Goal: Information Seeking & Learning: Understand process/instructions

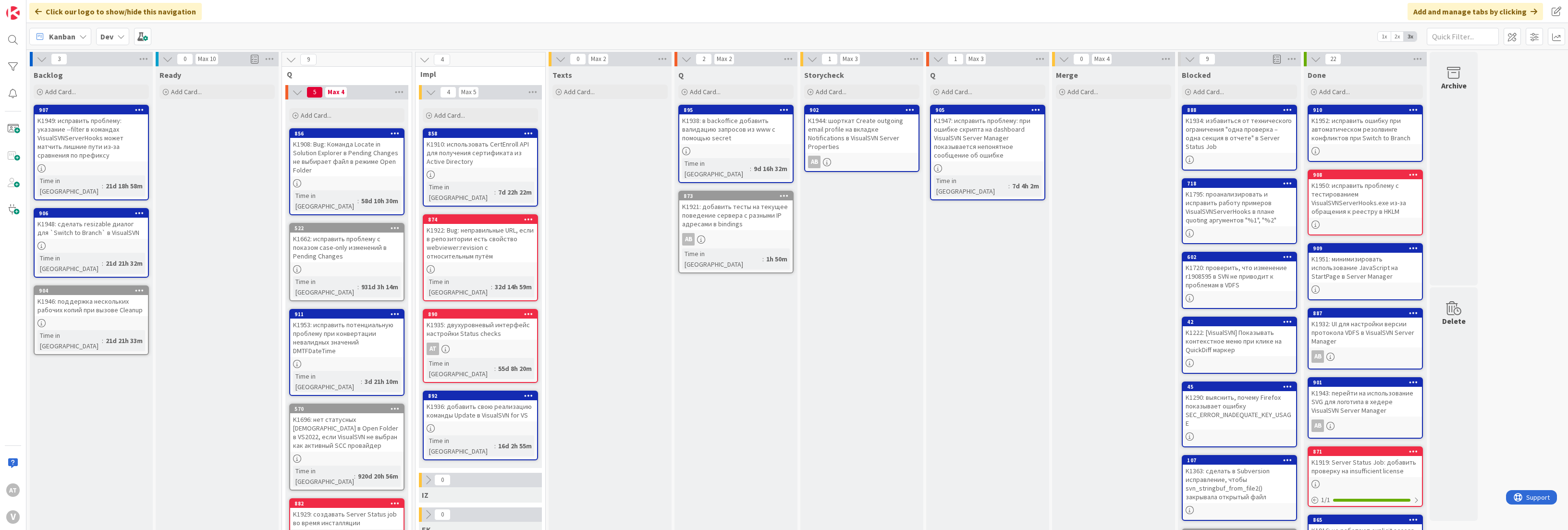
click at [858, 128] on div "K1944: шорткат Create outgoing email profile на вкладке Notifications в VisualS…" at bounding box center [862, 133] width 113 height 38
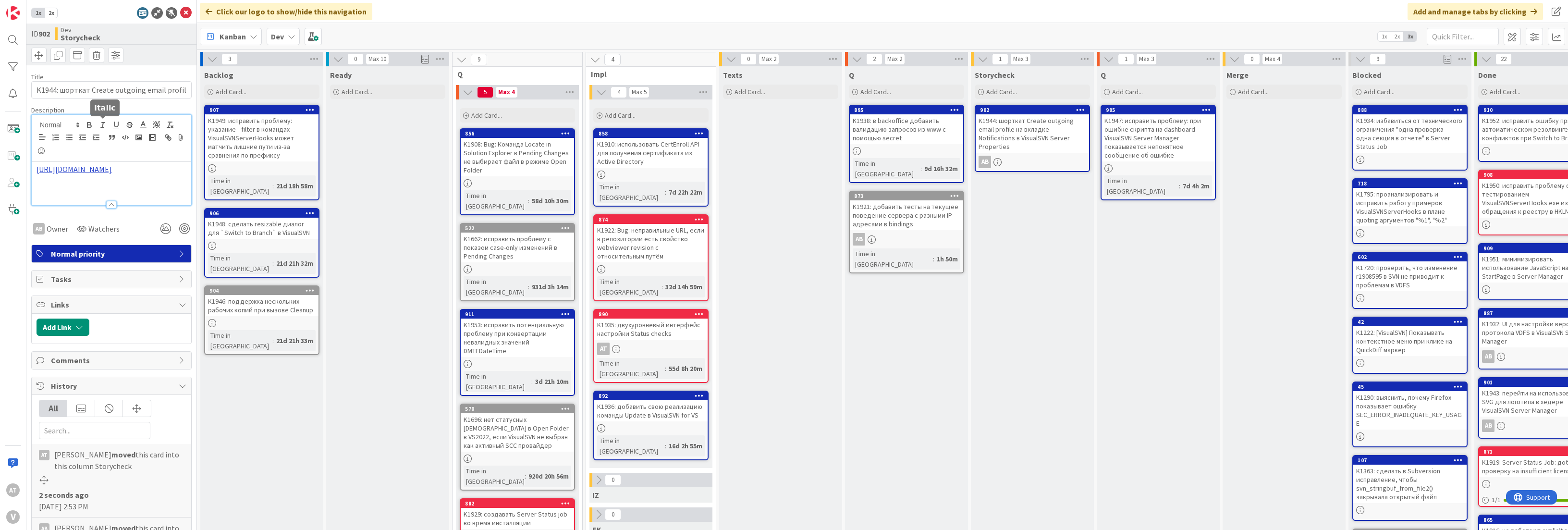
click at [100, 129] on div "[URL][DOMAIN_NAME]" at bounding box center [111, 160] width 159 height 90
click at [113, 199] on div at bounding box center [111, 200] width 159 height 10
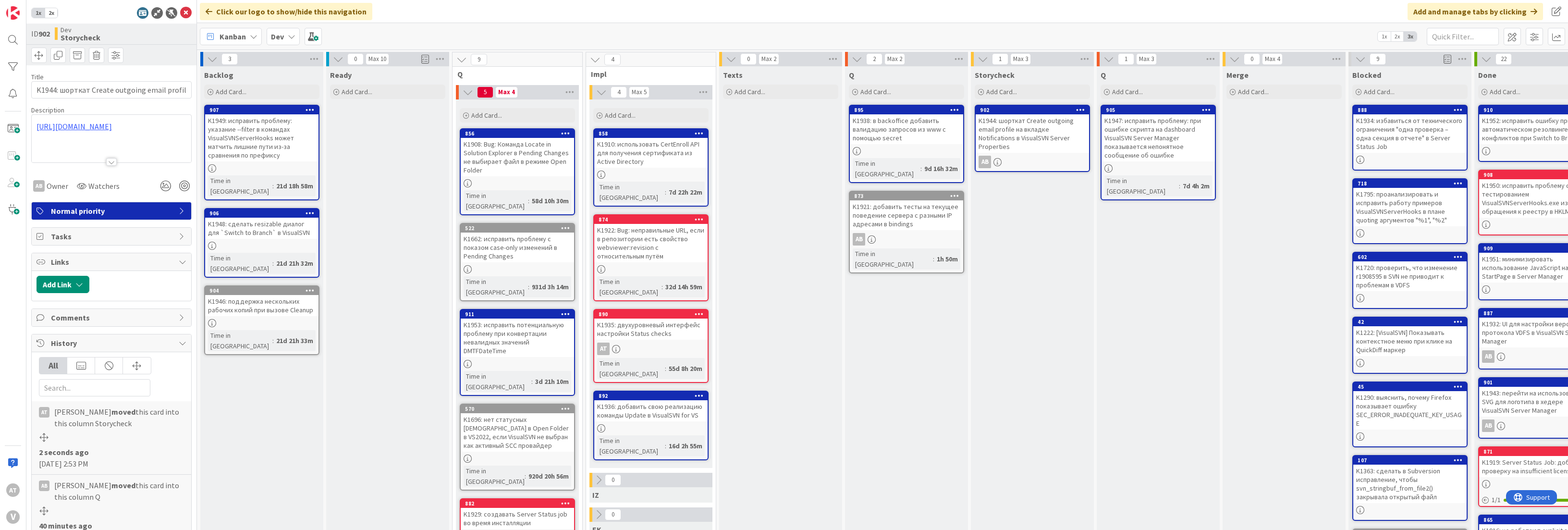
click at [131, 136] on div "[URL][DOMAIN_NAME] [URL][DOMAIN_NAME]" at bounding box center [111, 139] width 159 height 47
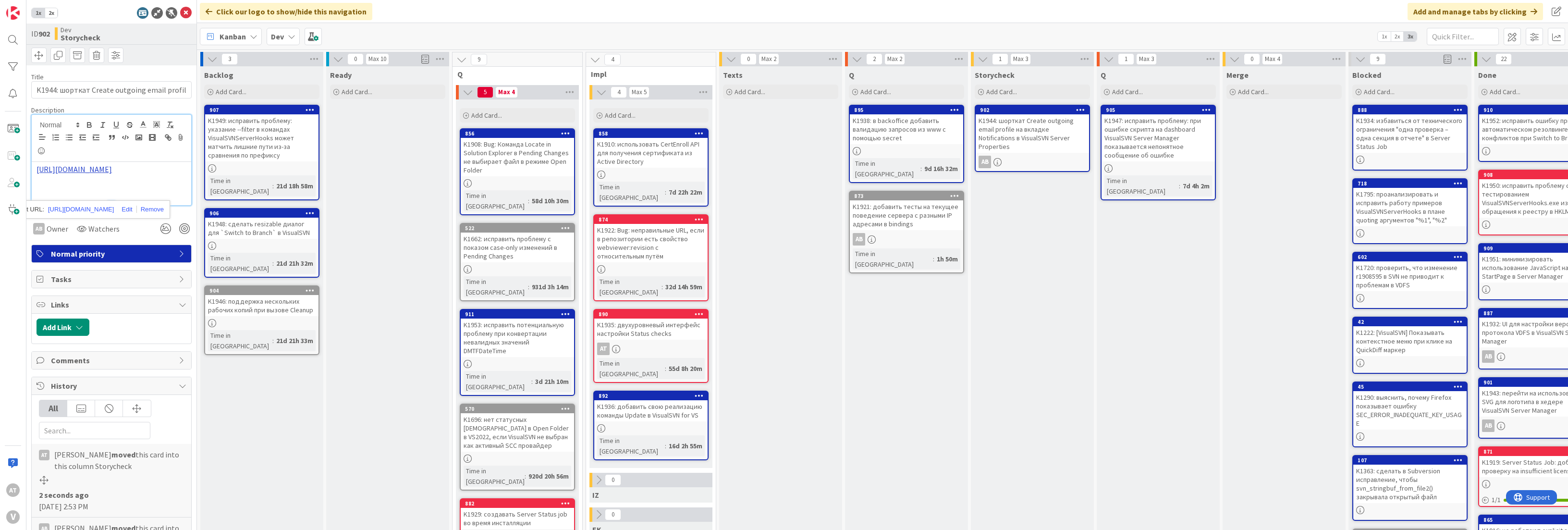
click at [112, 172] on link "[URL][DOMAIN_NAME]" at bounding box center [74, 169] width 75 height 10
click at [110, 199] on div at bounding box center [111, 200] width 159 height 10
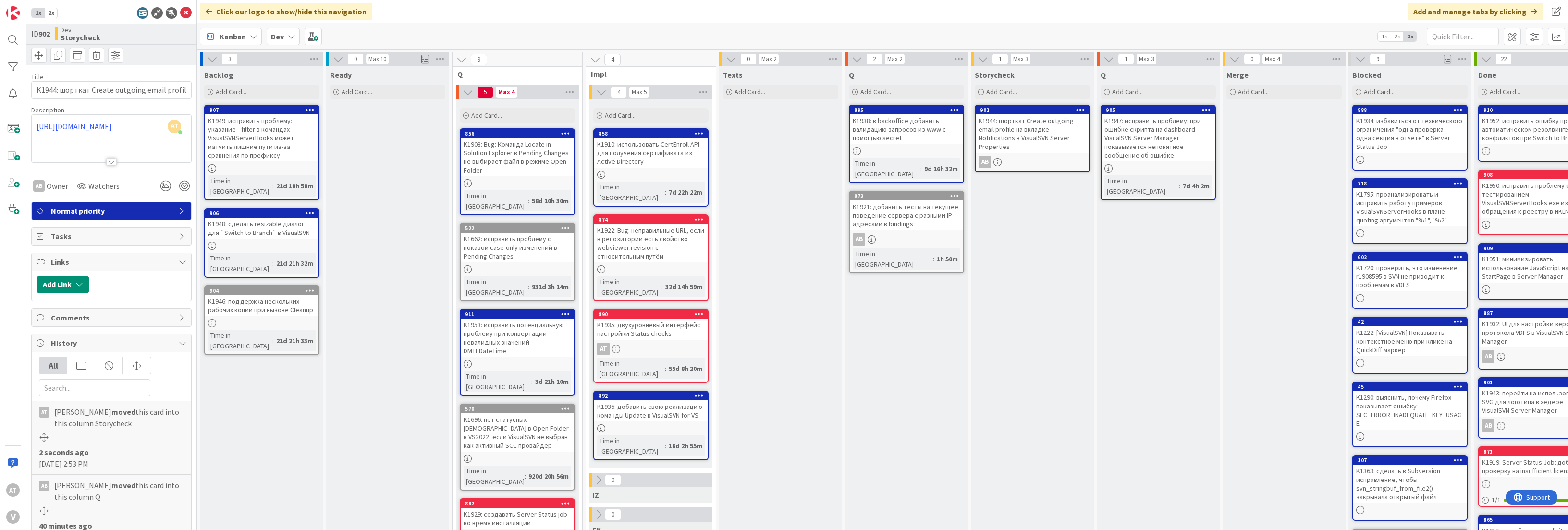
click at [110, 149] on div at bounding box center [111, 150] width 159 height 24
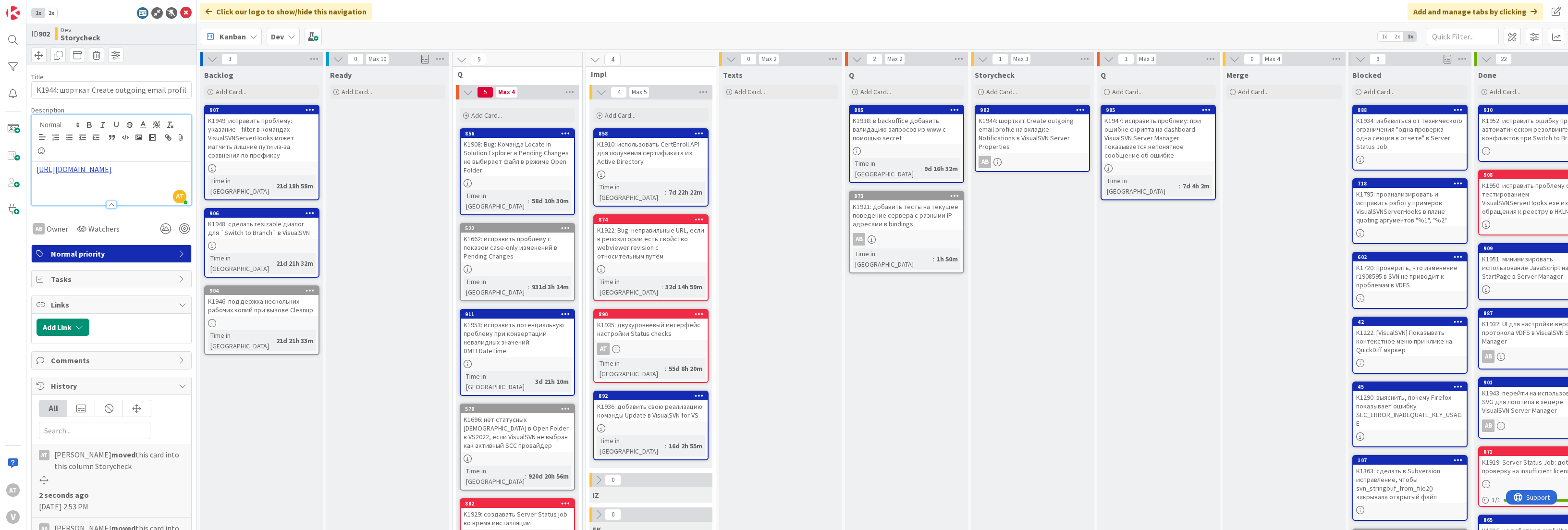
click at [110, 167] on link "[URL][DOMAIN_NAME]" at bounding box center [74, 169] width 75 height 10
click at [109, 208] on link "[URL][DOMAIN_NAME]" at bounding box center [81, 209] width 66 height 13
